Goal: Task Accomplishment & Management: Manage account settings

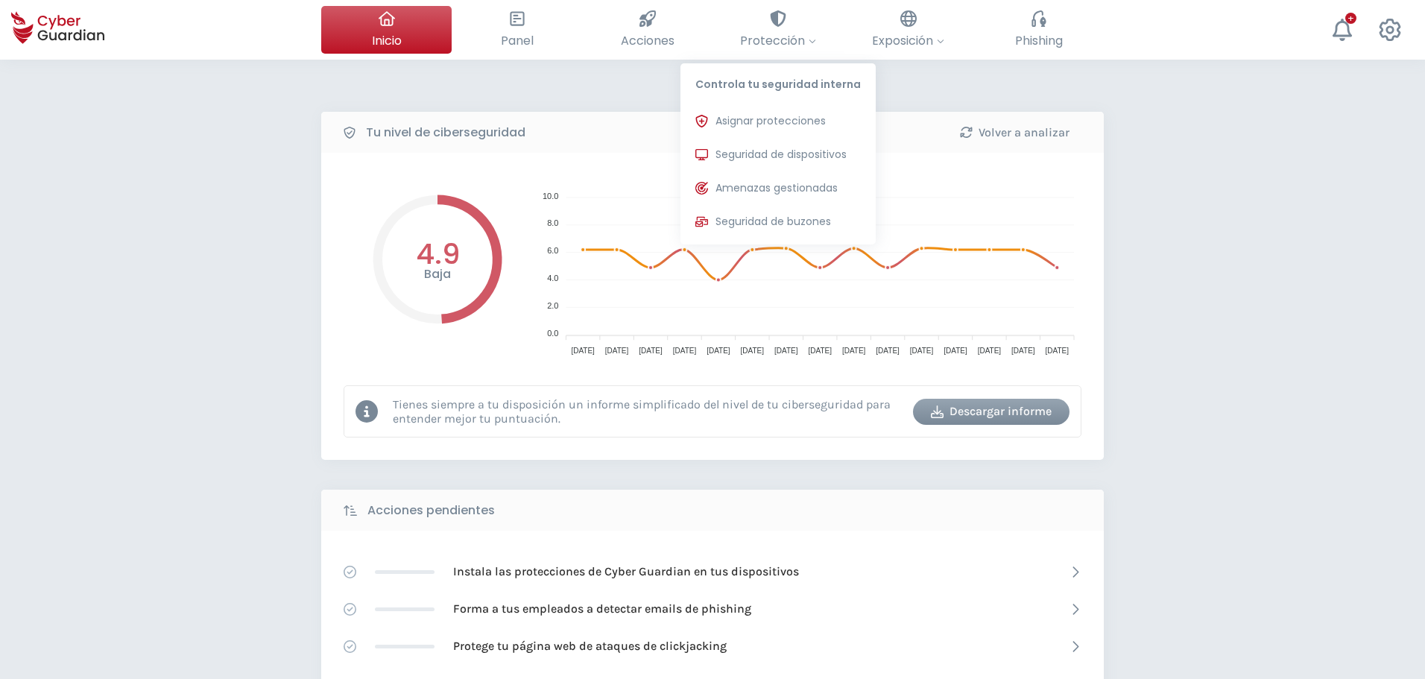
drag, startPoint x: 685, startPoint y: 120, endPoint x: 240, endPoint y: 312, distance: 484.8
click at [240, 312] on div "Tu nivel de ciberseguridad Volver a analizar Baja 4.9 10.0 10.0 8.0 8.0 6.0 6.0…" at bounding box center [712, 663] width 1425 height 1207
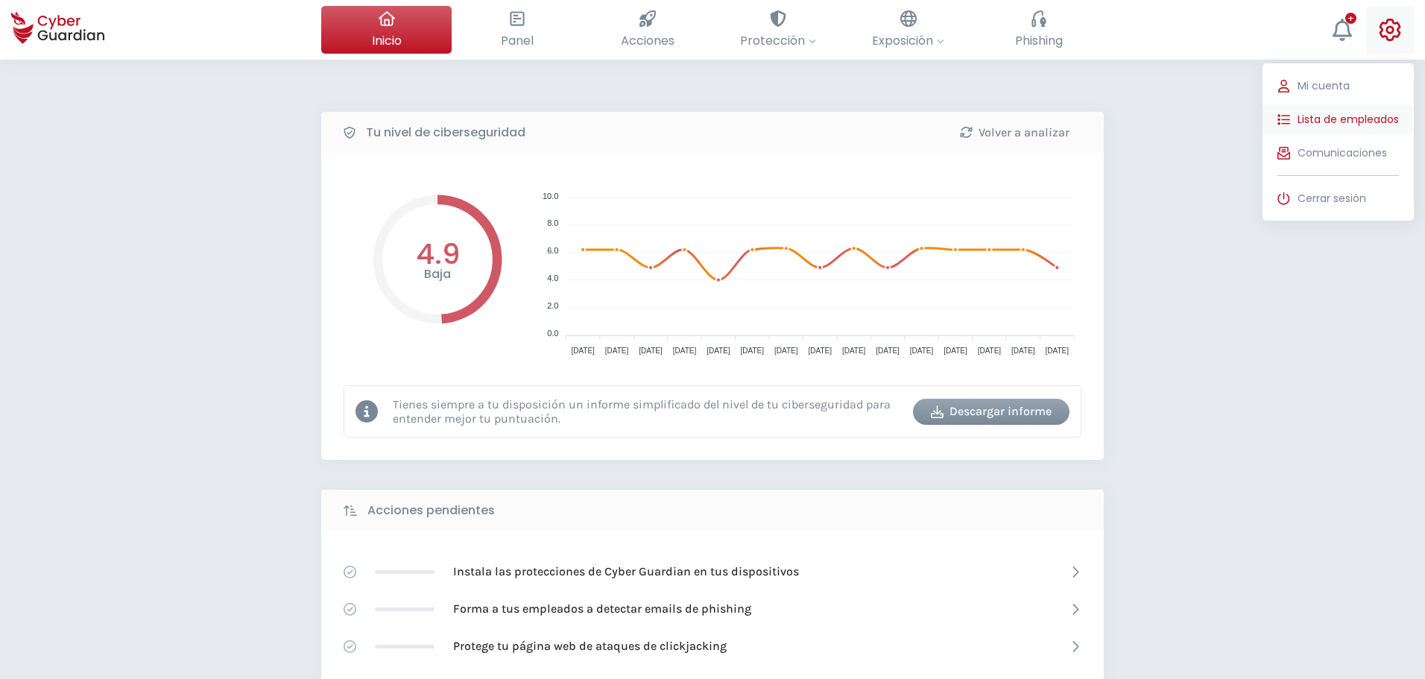
click at [1366, 113] on span "Lista de empleados" at bounding box center [1348, 120] width 101 height 16
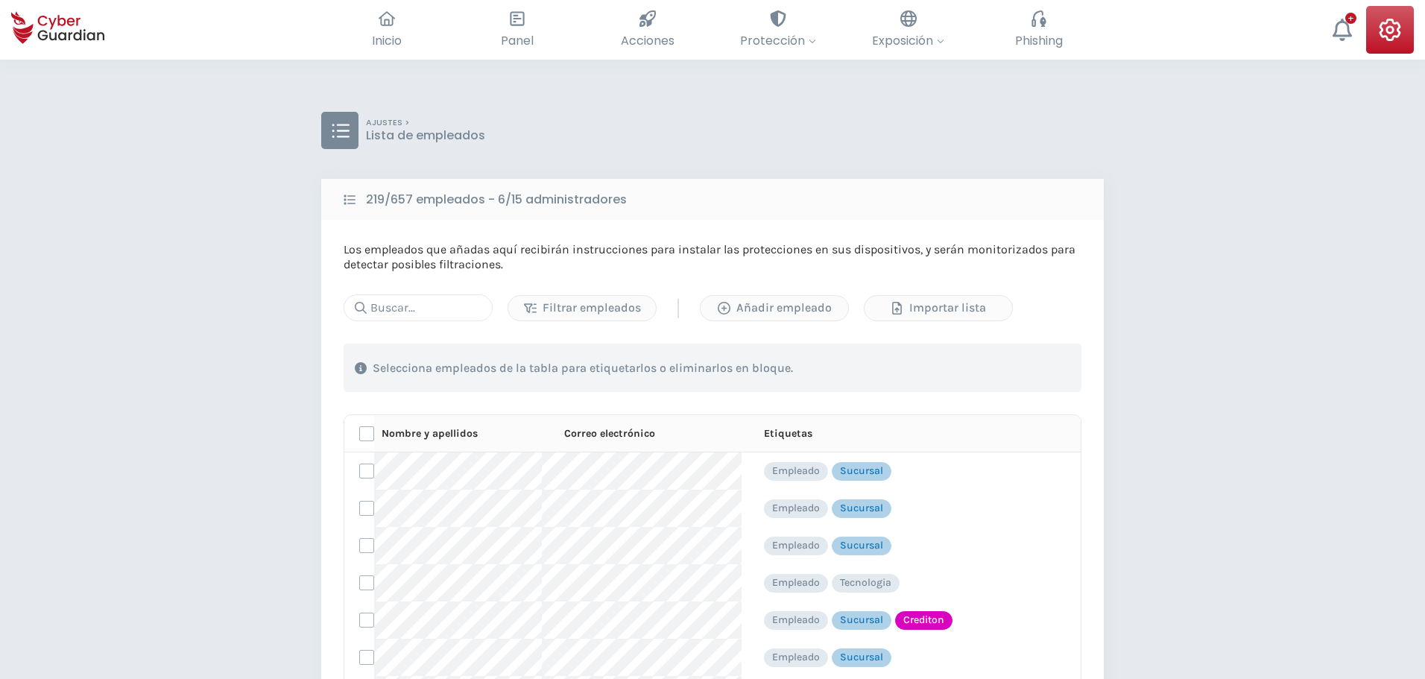
click at [452, 321] on div "Filtrar empleados | Añadir empleado Importar lista 1 . Con las etiquetas Selecc…" at bounding box center [713, 559] width 738 height 531
click at [444, 315] on input "text" at bounding box center [418, 307] width 149 height 27
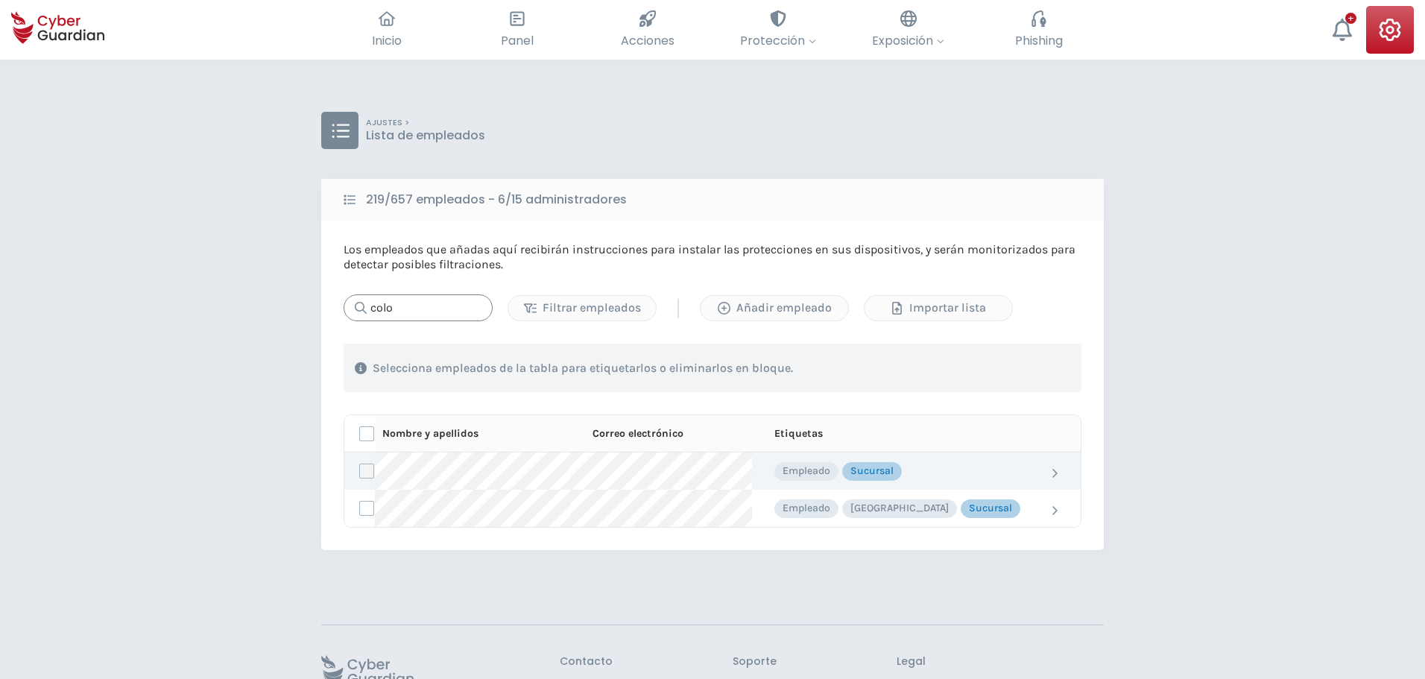
type input "colo"
click at [365, 467] on label at bounding box center [366, 471] width 15 height 15
click at [360, 467] on input "checkbox" at bounding box center [360, 470] width 0 height 13
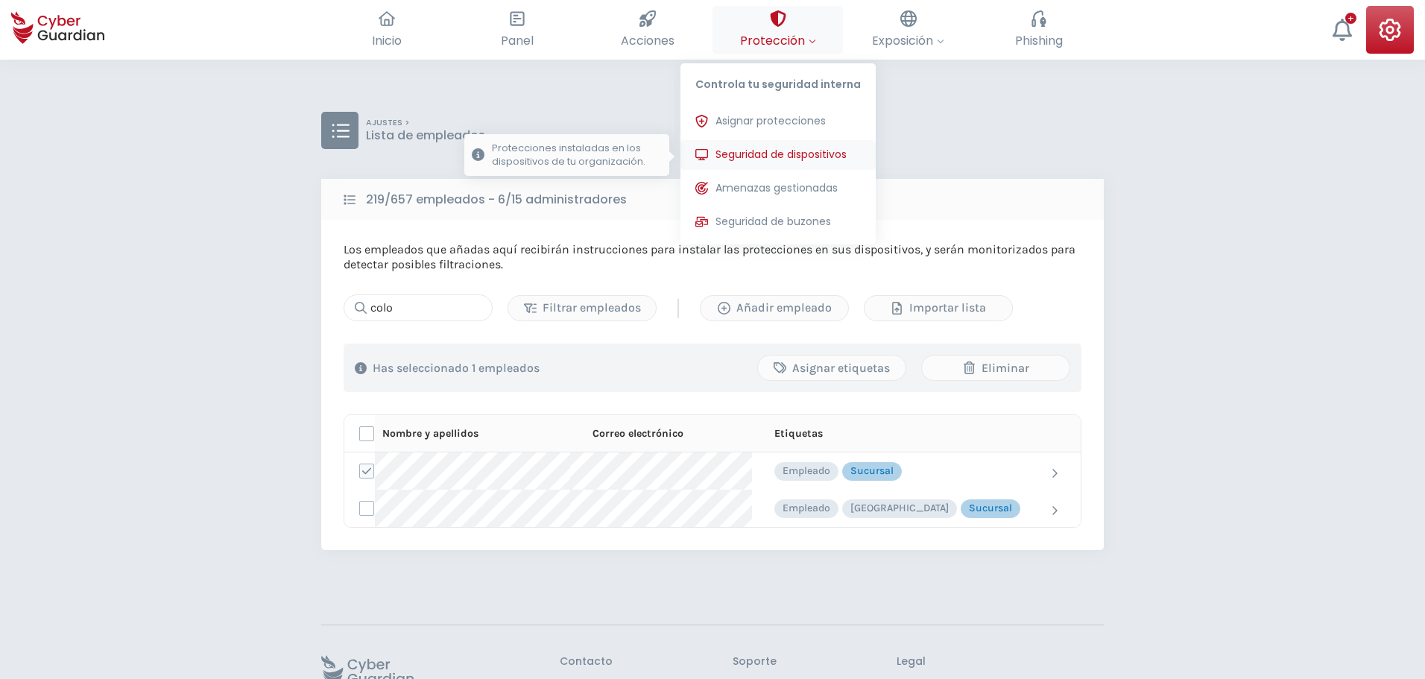
click at [778, 151] on span "Seguridad de dispositivos" at bounding box center [781, 155] width 131 height 16
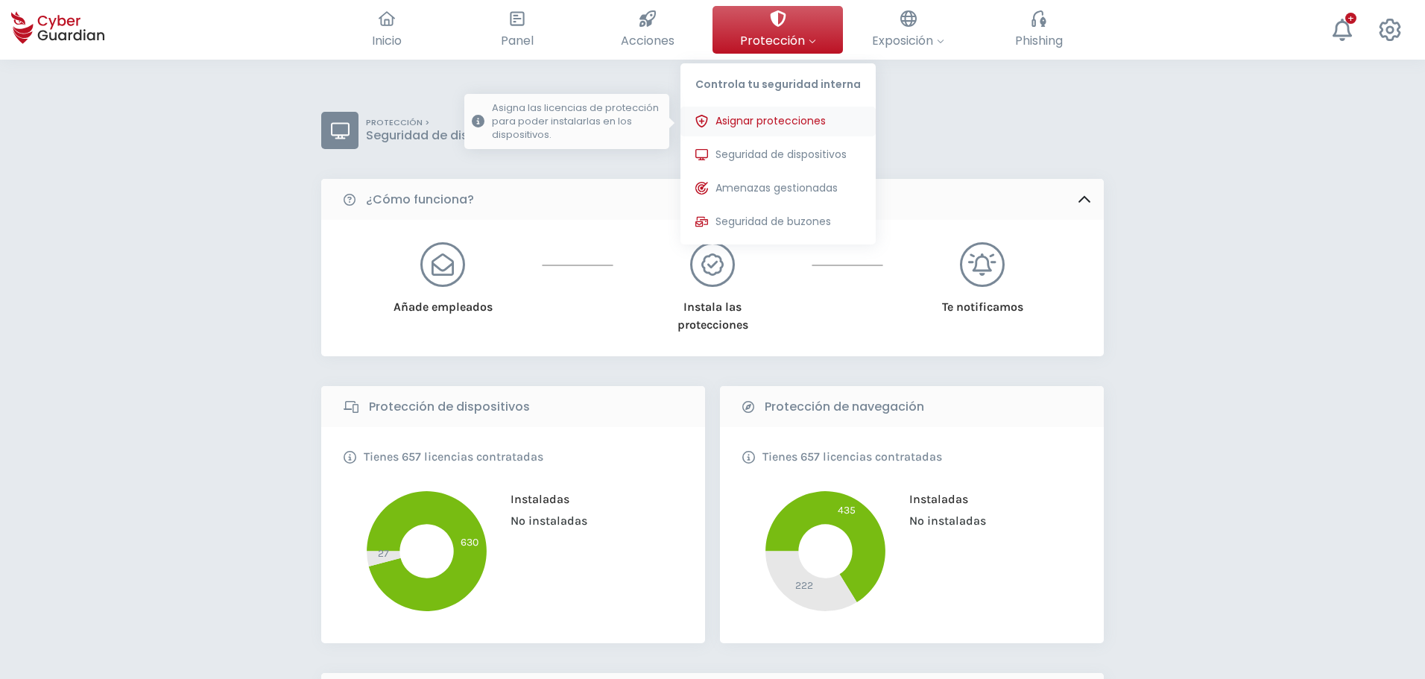
click at [771, 118] on span "Asignar protecciones" at bounding box center [771, 121] width 110 height 16
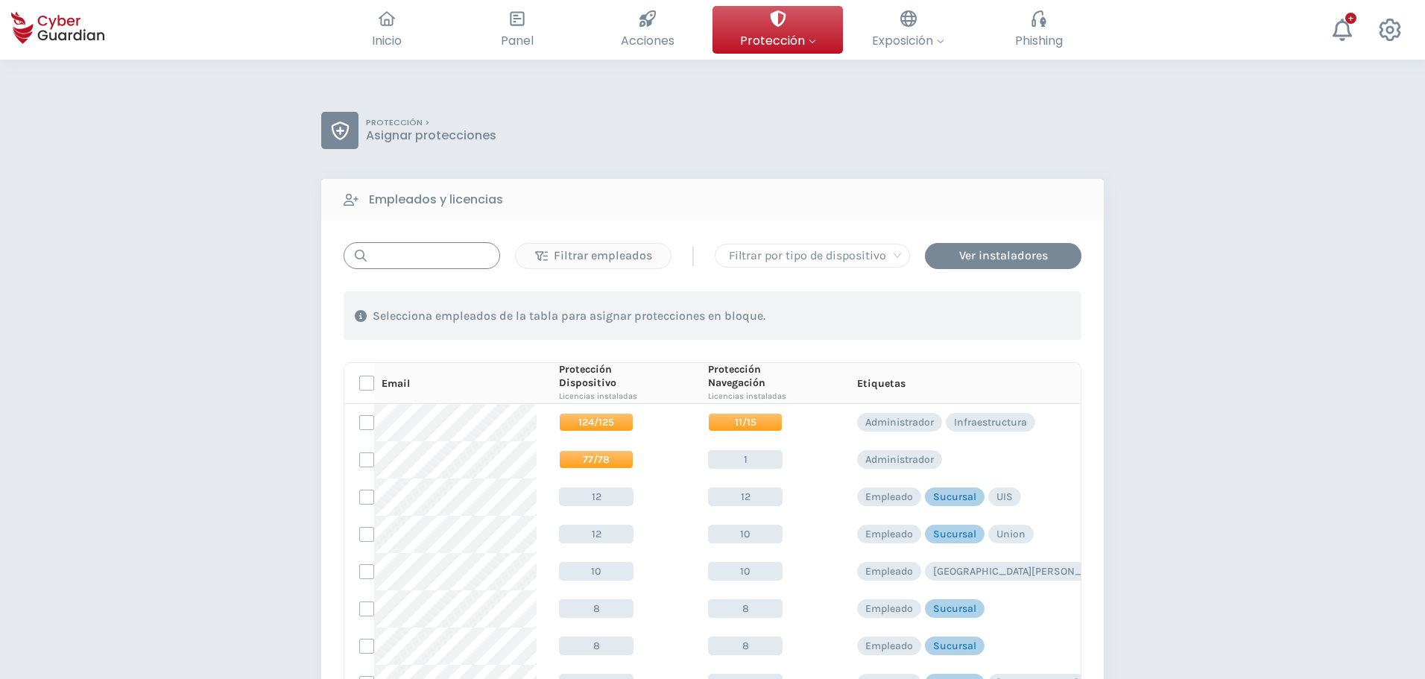
click at [434, 263] on input "text" at bounding box center [422, 255] width 157 height 27
type input "c"
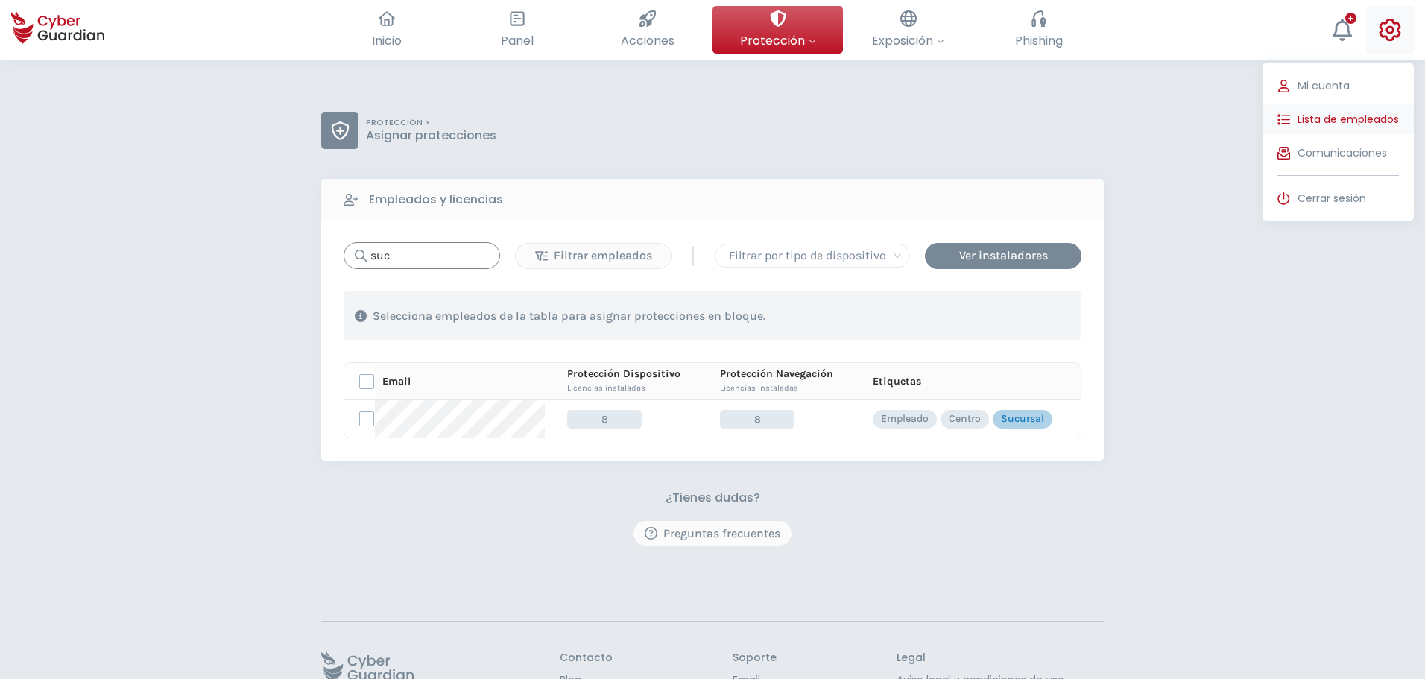
type input "suc"
click at [1336, 124] on span "Lista de empleados" at bounding box center [1348, 120] width 101 height 16
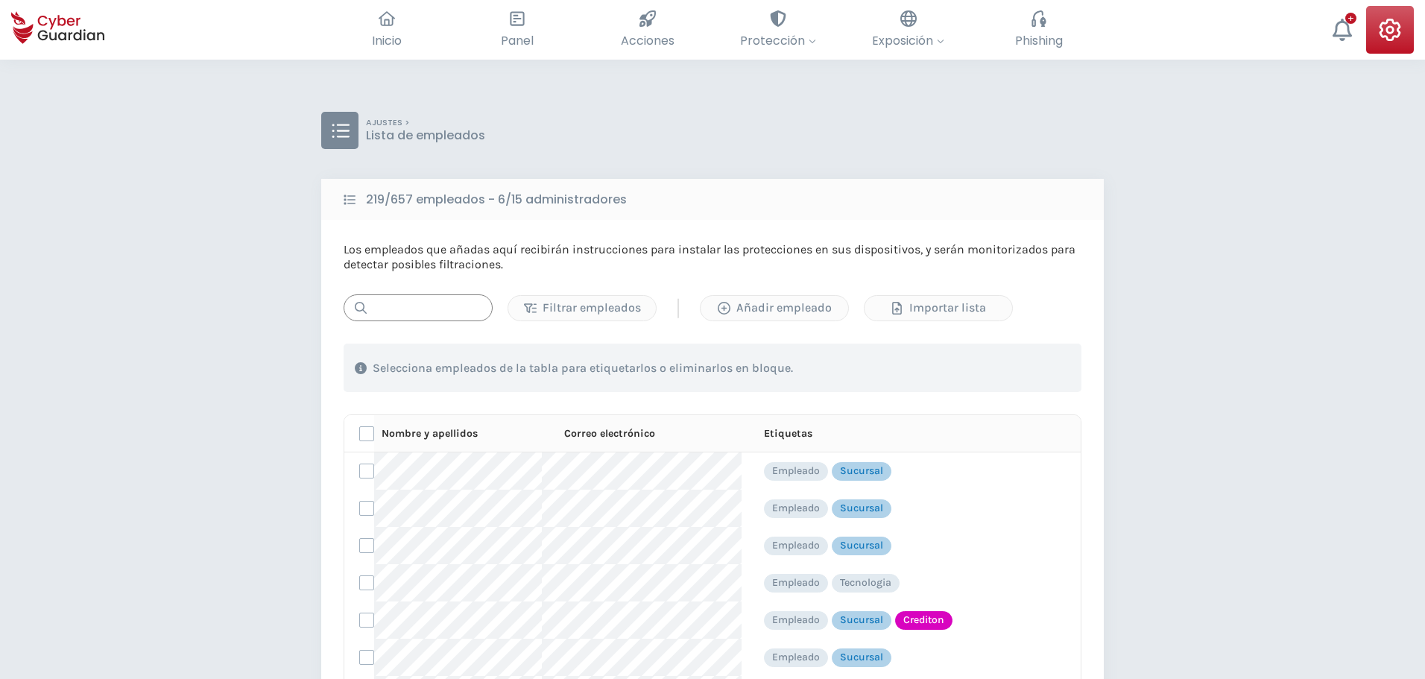
click at [436, 316] on input "text" at bounding box center [418, 307] width 149 height 27
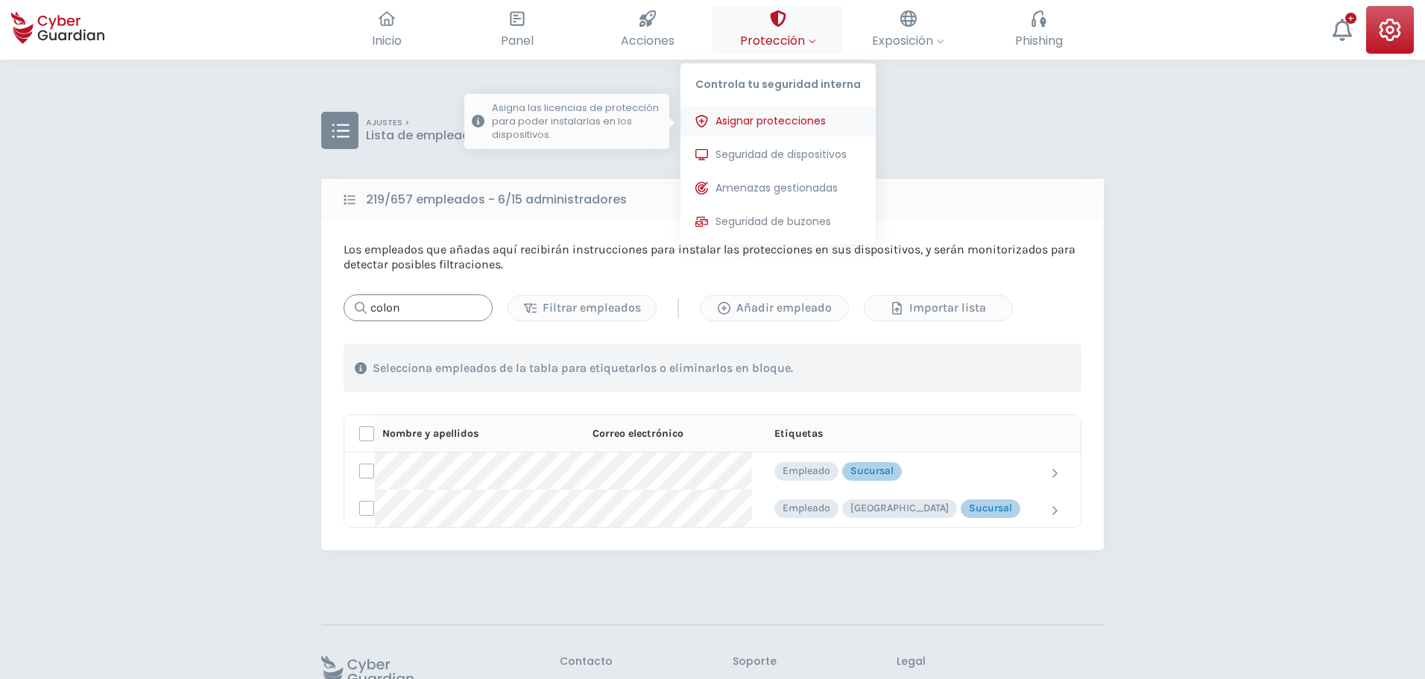
type input "colon"
click at [772, 127] on span "Asignar protecciones" at bounding box center [771, 121] width 110 height 16
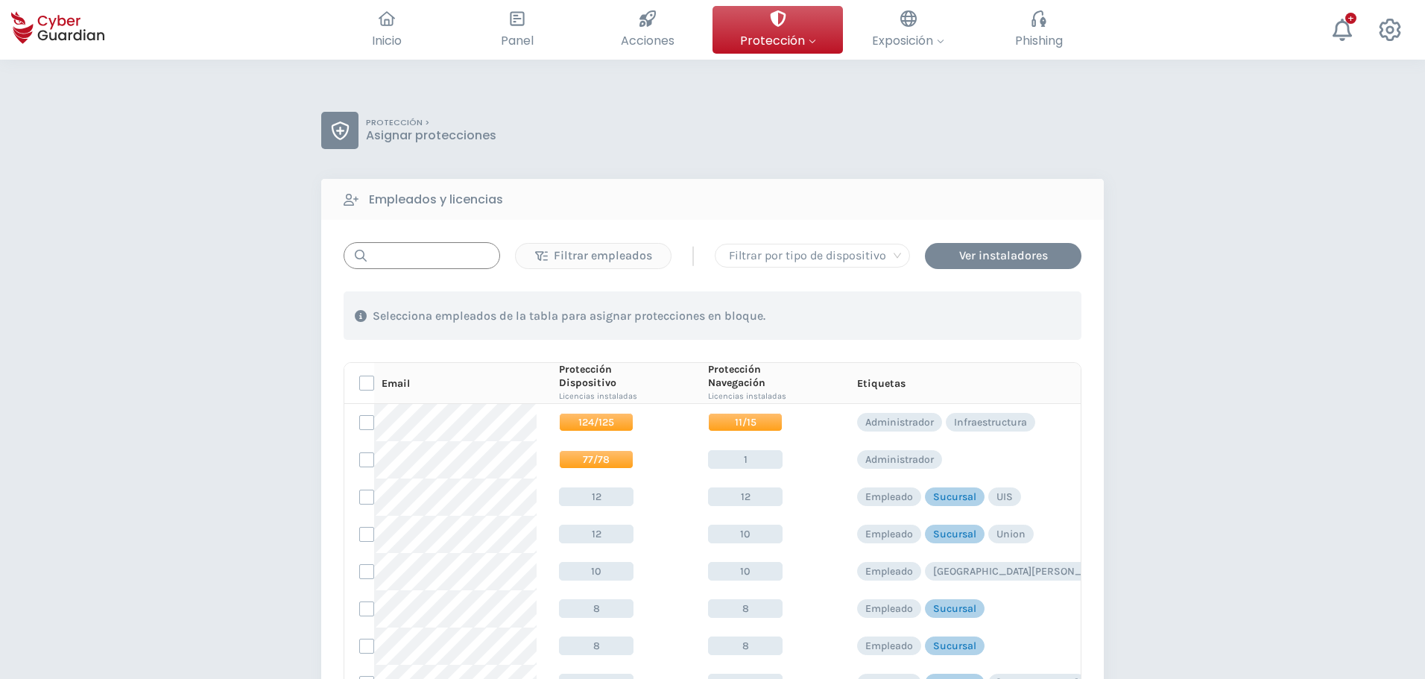
click at [429, 266] on input "text" at bounding box center [422, 255] width 157 height 27
click at [429, 262] on input "text" at bounding box center [422, 255] width 157 height 27
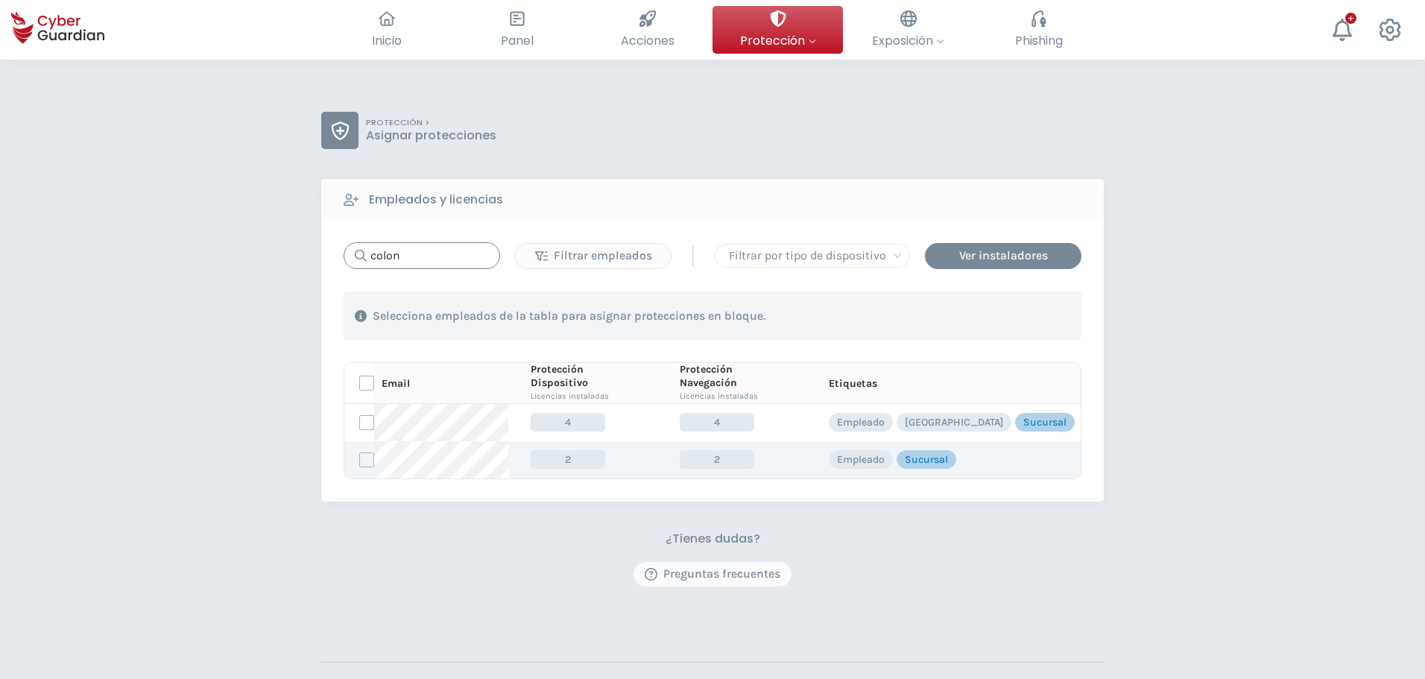
type input "colon"
click at [365, 458] on label at bounding box center [366, 459] width 15 height 15
click at [360, 458] on input "checkbox" at bounding box center [360, 459] width 0 height 13
click at [953, 312] on div "Asignar protecciones" at bounding box center [990, 316] width 135 height 18
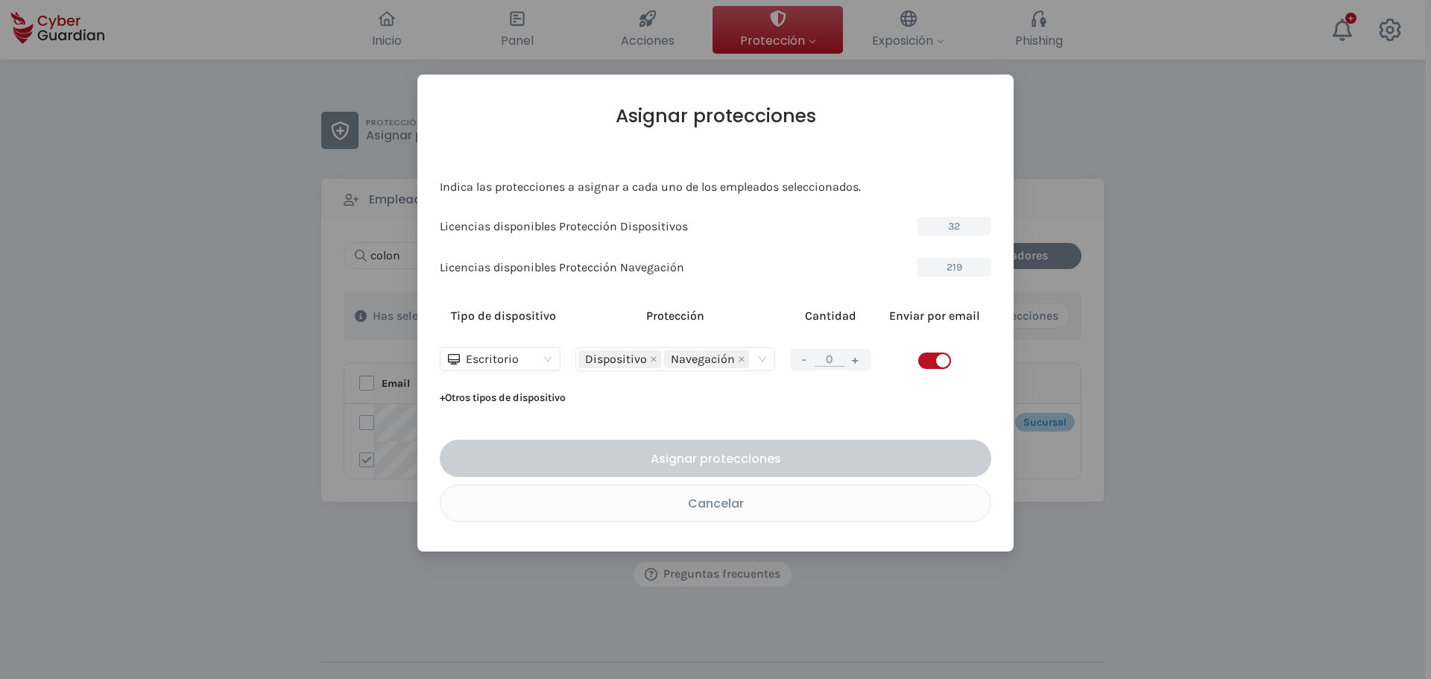
click at [918, 360] on span "button" at bounding box center [934, 361] width 33 height 16
click at [855, 366] on button "+" at bounding box center [856, 359] width 18 height 19
type input "1"
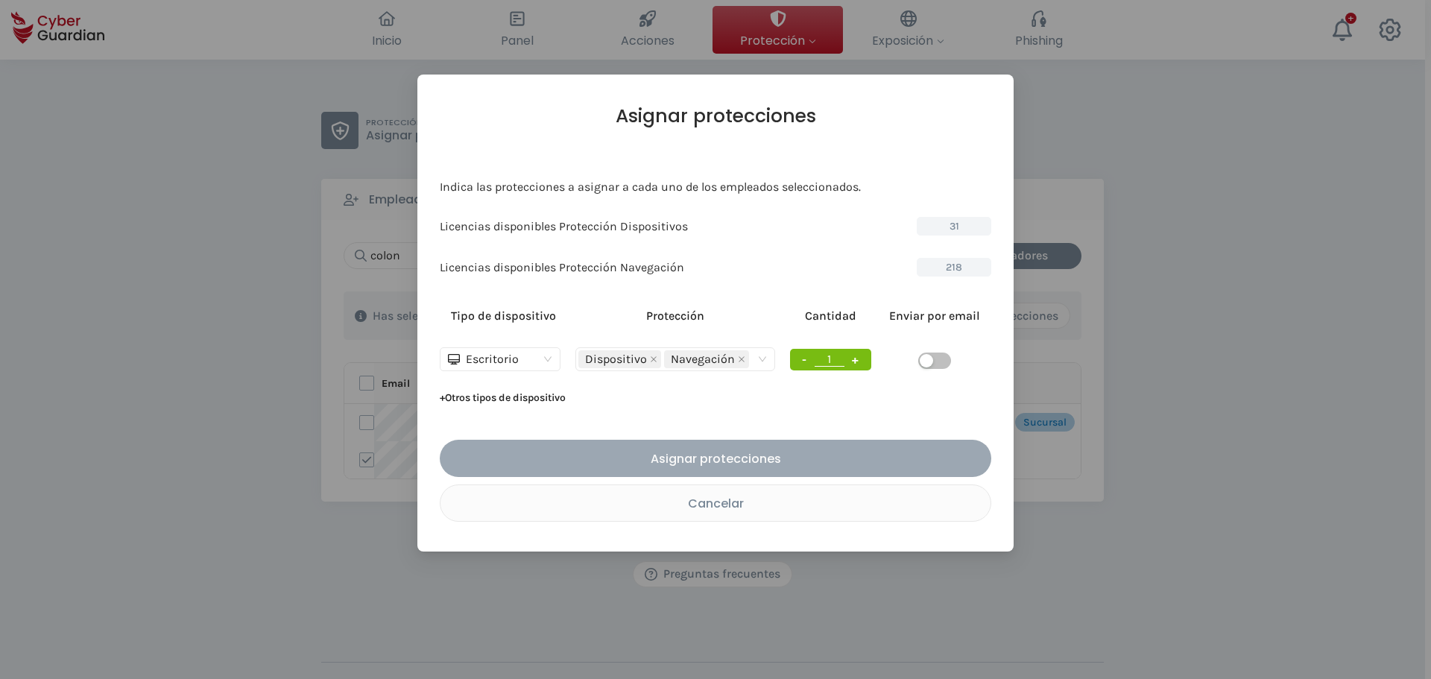
click at [719, 467] on div "Asignar protecciones" at bounding box center [715, 458] width 529 height 19
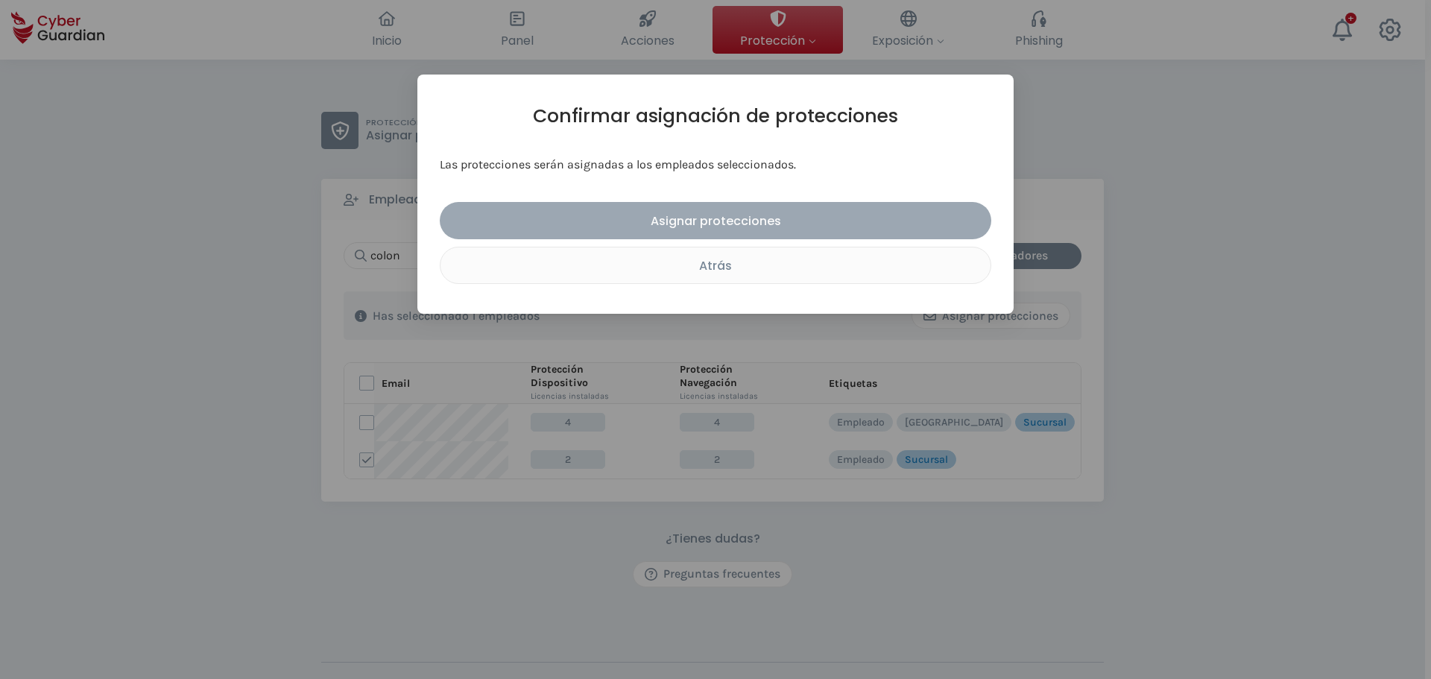
click at [690, 235] on button "Asignar protecciones" at bounding box center [716, 220] width 552 height 37
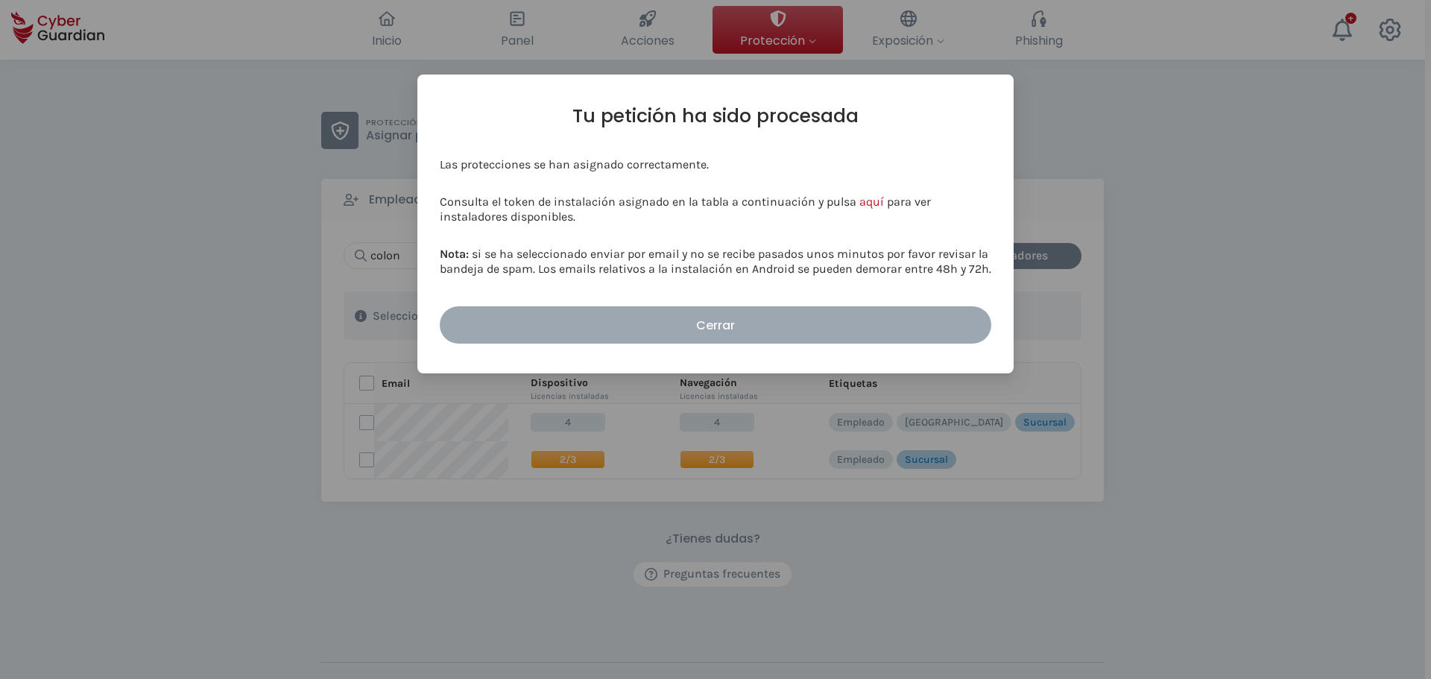
click at [715, 319] on div "Cerrar" at bounding box center [715, 325] width 529 height 19
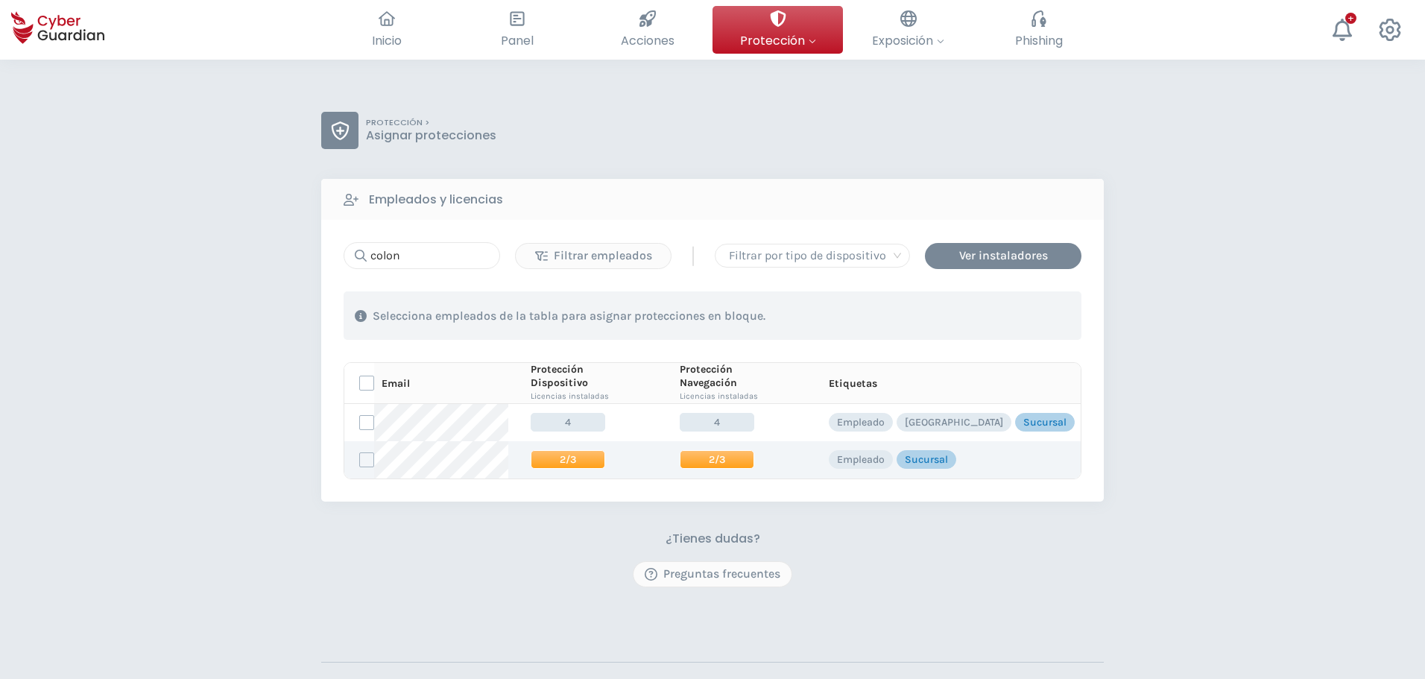
click at [717, 458] on span "2/3" at bounding box center [717, 459] width 75 height 19
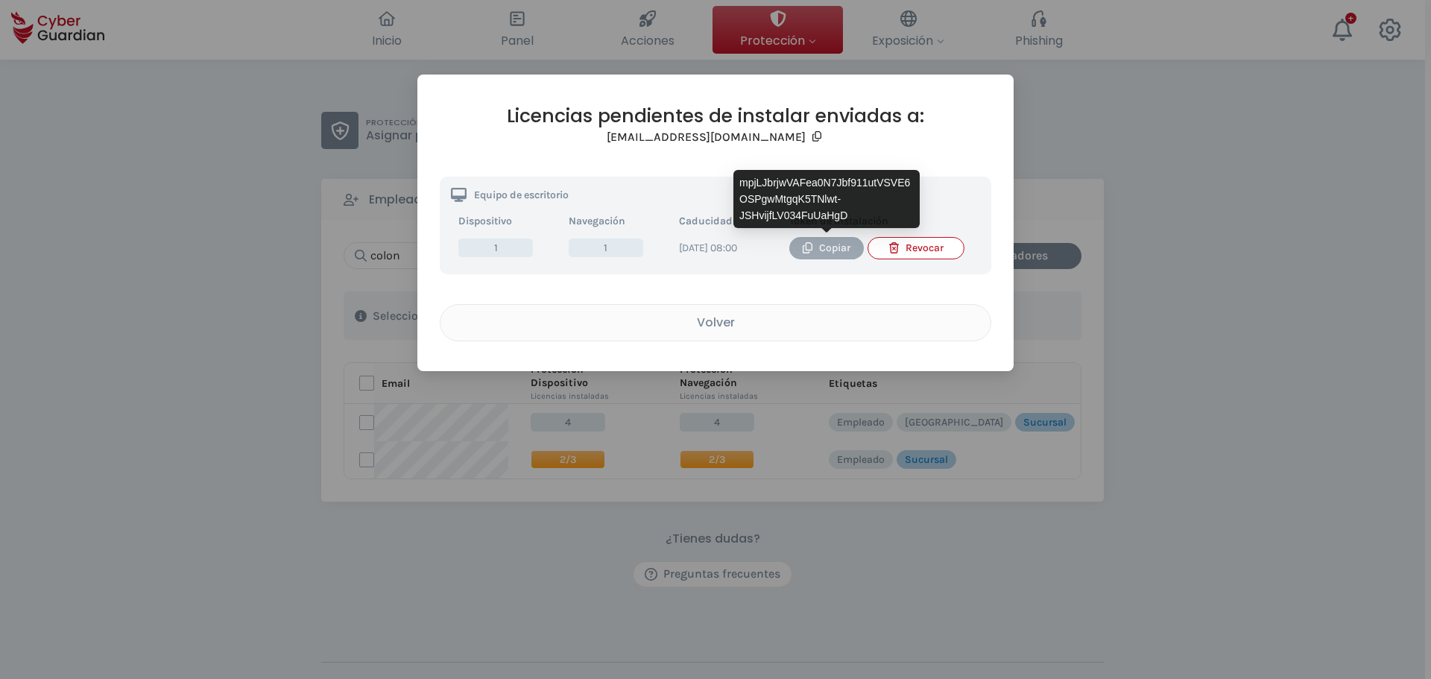
click at [836, 253] on div "Copiar" at bounding box center [827, 248] width 52 height 16
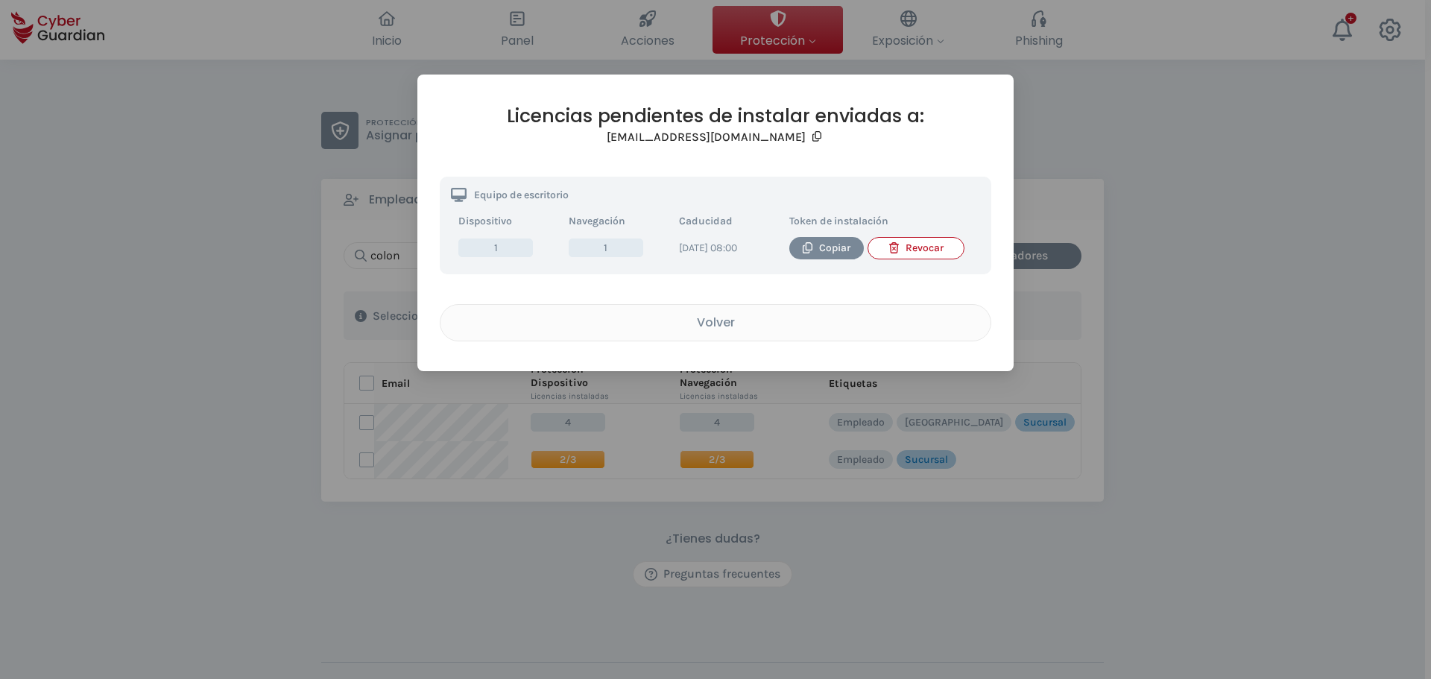
click at [704, 332] on div "Volver" at bounding box center [716, 322] width 528 height 19
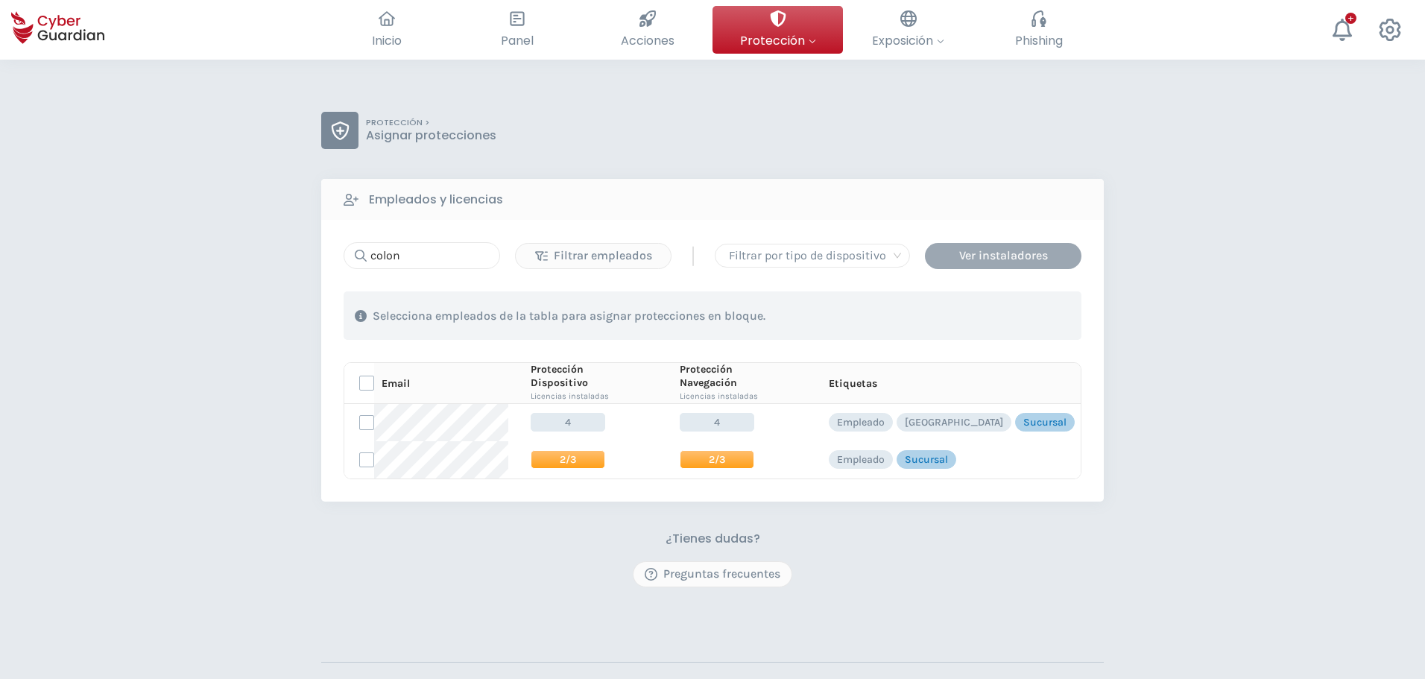
click at [974, 259] on div "Ver instaladores" at bounding box center [1003, 256] width 134 height 18
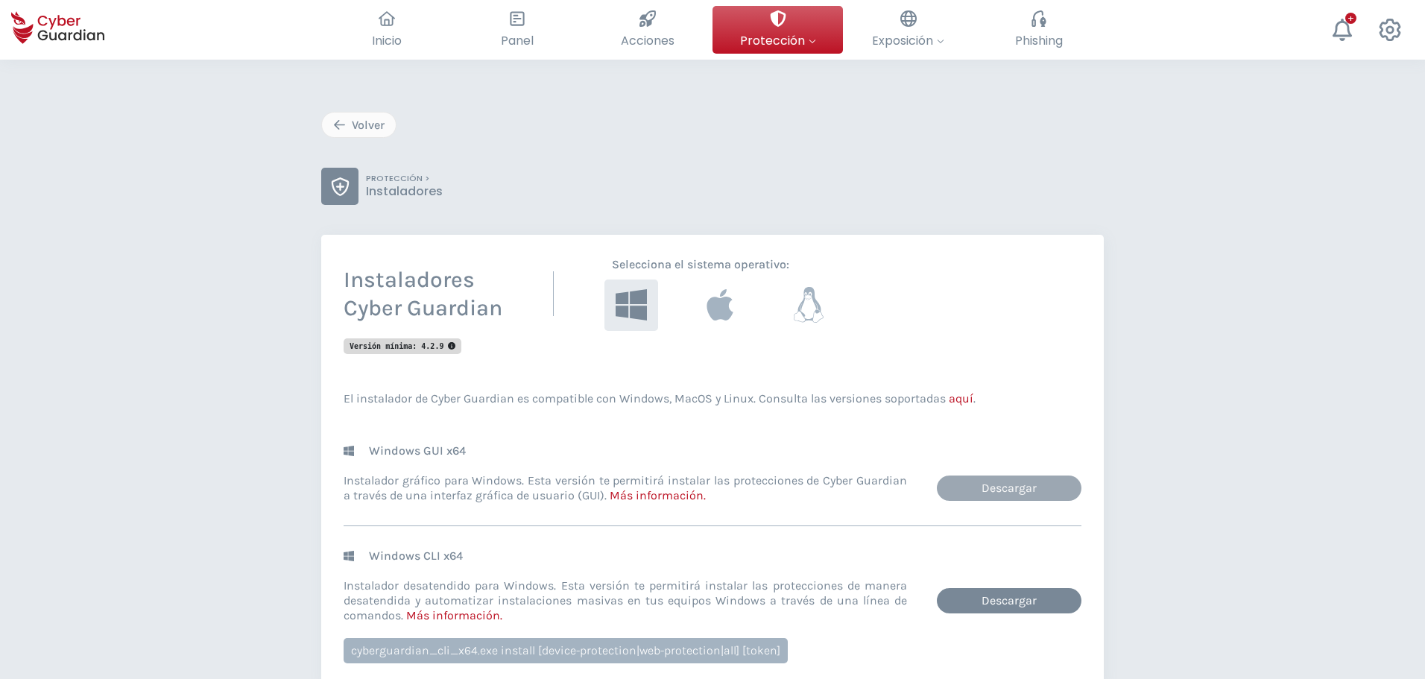
click at [977, 485] on link "Descargar" at bounding box center [1009, 488] width 145 height 25
drag, startPoint x: 965, startPoint y: 462, endPoint x: 1216, endPoint y: 507, distance: 255.1
click at [1207, 520] on div "Volver PROTECCIÓN > Instaladores Instaladores Cyber Guardian Selecciona el sist…" at bounding box center [712, 489] width 1425 height 859
